Goal: Information Seeking & Learning: Learn about a topic

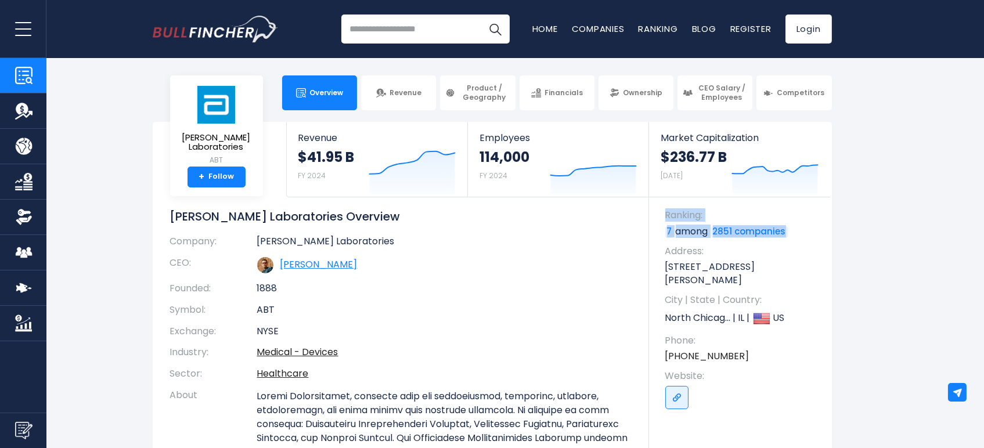
click at [305, 268] on link "[PERSON_NAME]" at bounding box center [318, 264] width 77 height 13
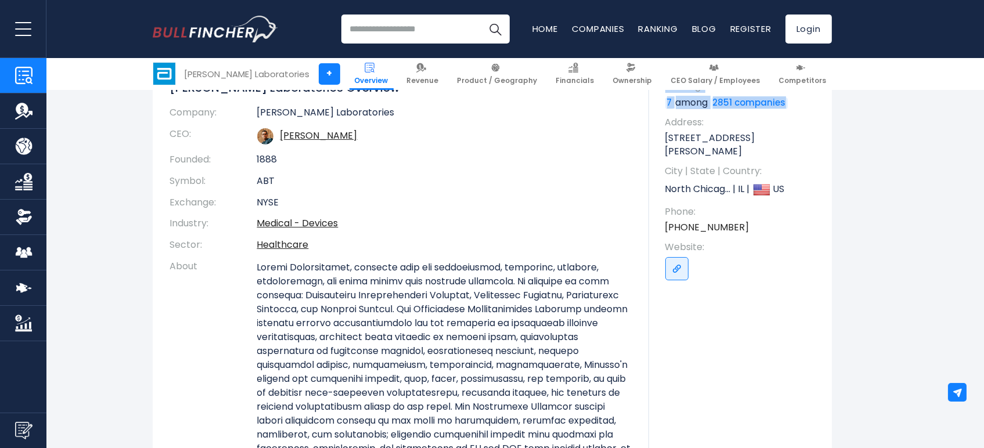
scroll to position [193, 0]
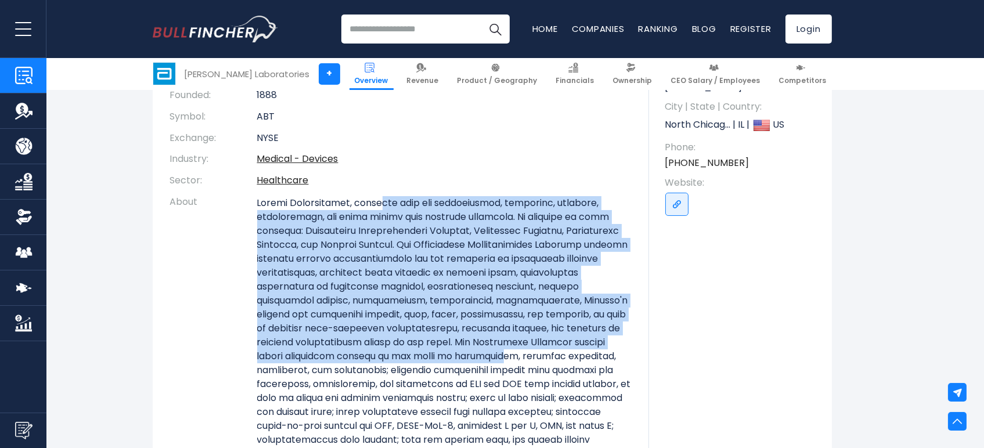
drag, startPoint x: 380, startPoint y: 205, endPoint x: 503, endPoint y: 356, distance: 194.7
click at [503, 356] on p at bounding box center [444, 377] width 374 height 362
click at [416, 283] on p at bounding box center [444, 377] width 374 height 362
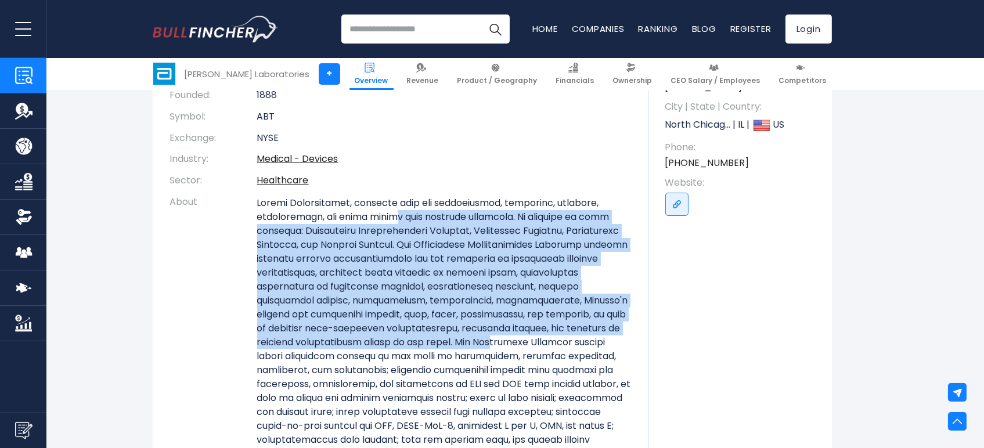
drag, startPoint x: 430, startPoint y: 261, endPoint x: 501, endPoint y: 352, distance: 116.1
click at [501, 352] on p at bounding box center [444, 377] width 374 height 362
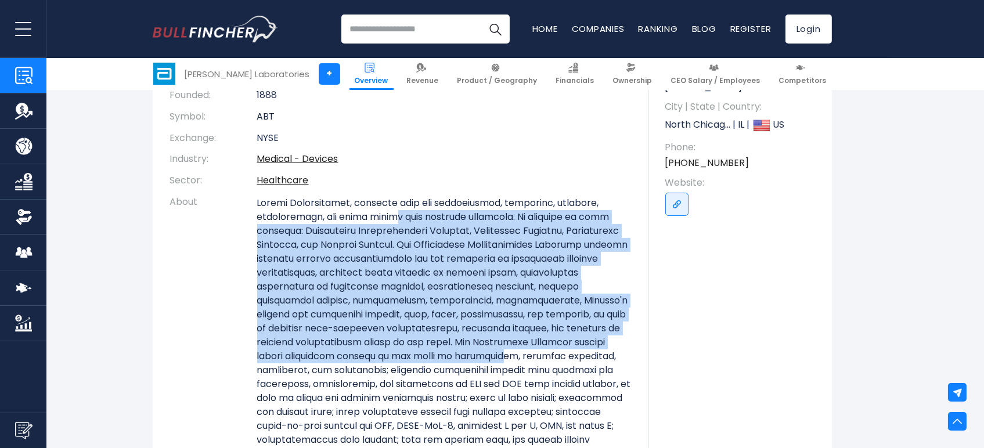
click at [471, 309] on p at bounding box center [444, 377] width 374 height 362
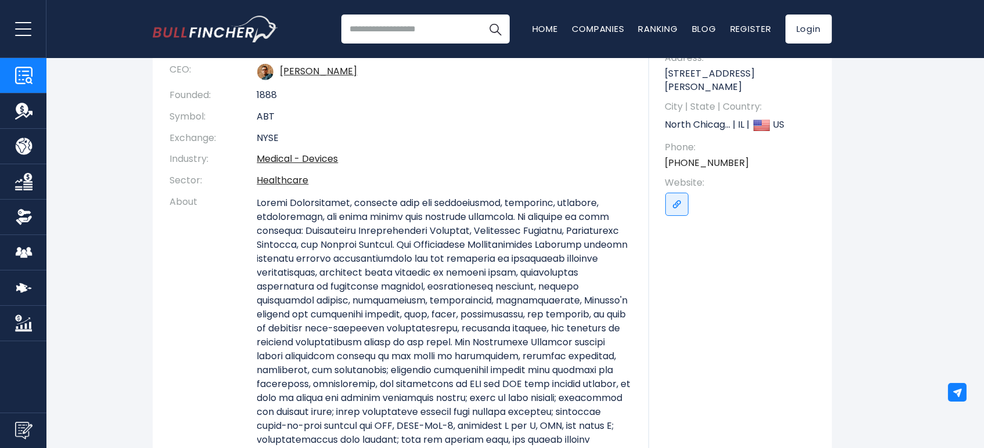
scroll to position [322, 0]
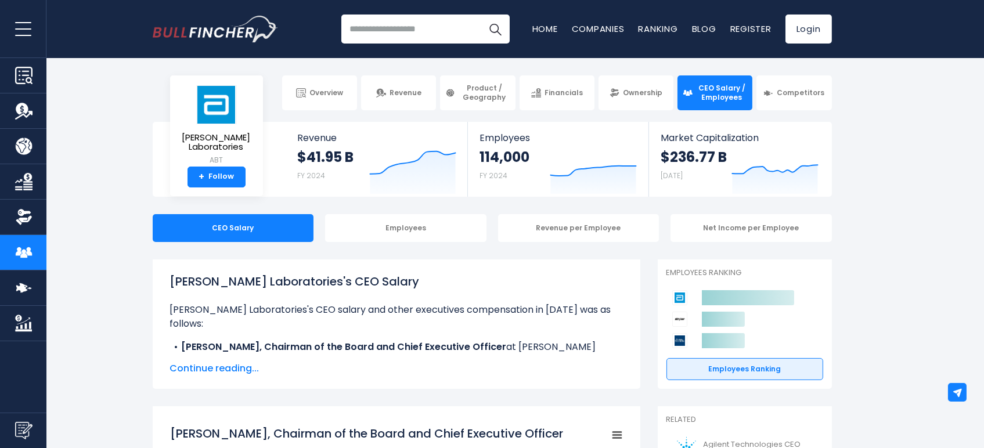
click at [208, 368] on span "Continue reading..." at bounding box center [396, 369] width 453 height 14
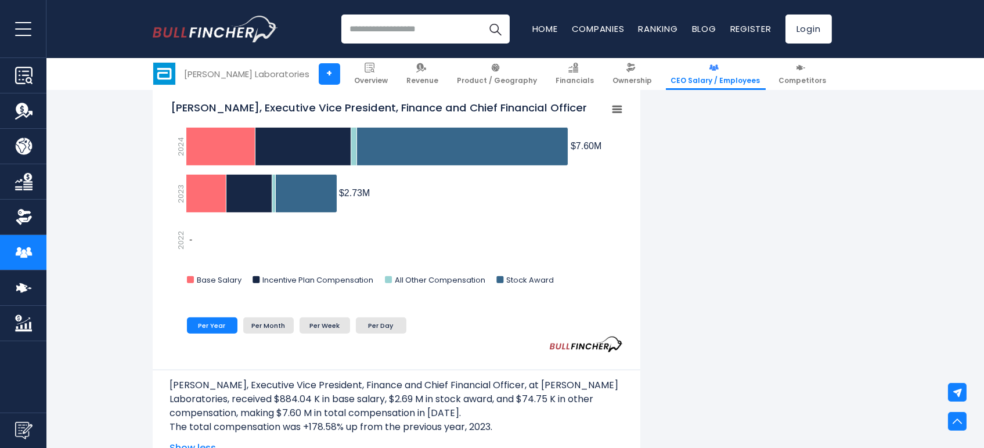
scroll to position [1419, 0]
